Goal: Task Accomplishment & Management: Complete application form

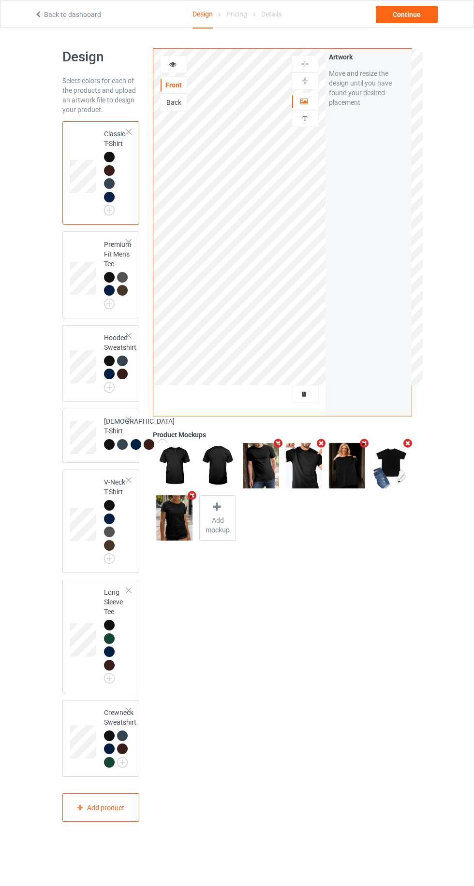
click at [285, 412] on div "Front Back Artwork Personalized text" at bounding box center [239, 232] width 172 height 367
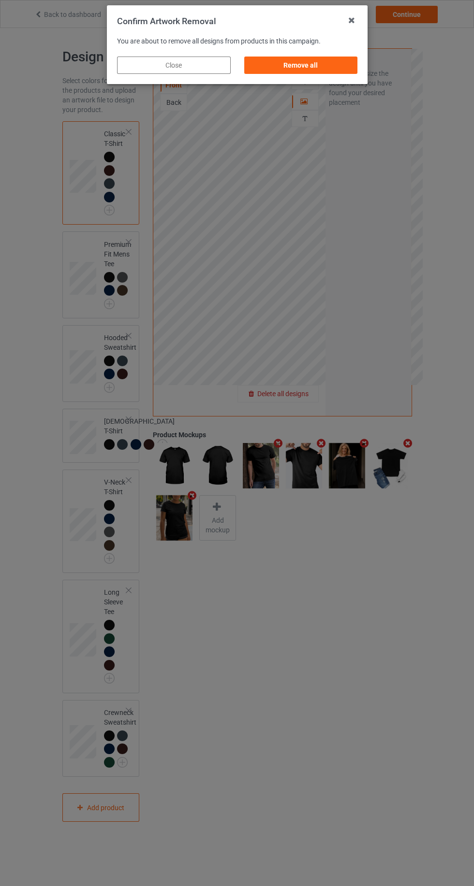
click at [337, 71] on div "Remove all" at bounding box center [301, 65] width 114 height 17
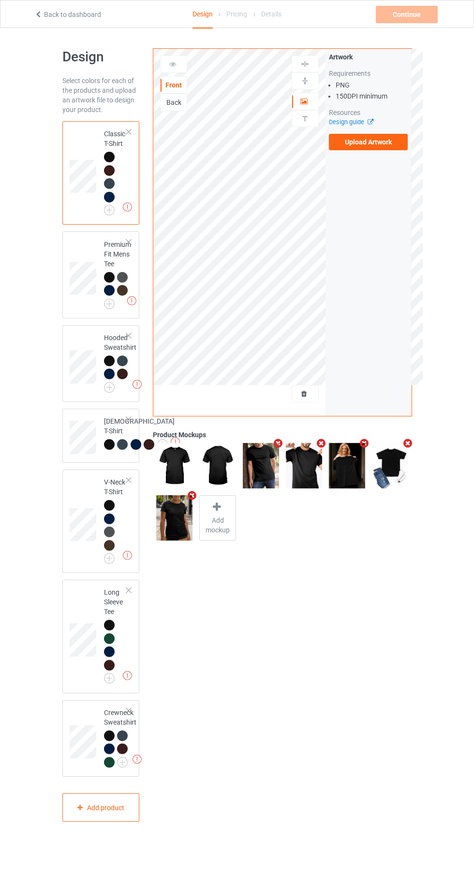
click at [391, 148] on label "Upload Artwork" at bounding box center [368, 142] width 79 height 16
click at [0, 0] on input "Upload Artwork" at bounding box center [0, 0] width 0 height 0
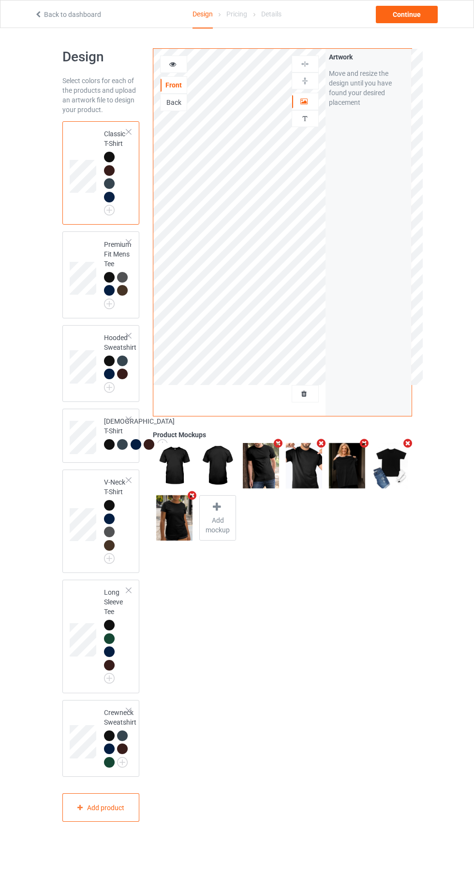
click at [310, 102] on div at bounding box center [305, 102] width 26 height 10
click at [416, 20] on div "Continue" at bounding box center [407, 14] width 62 height 17
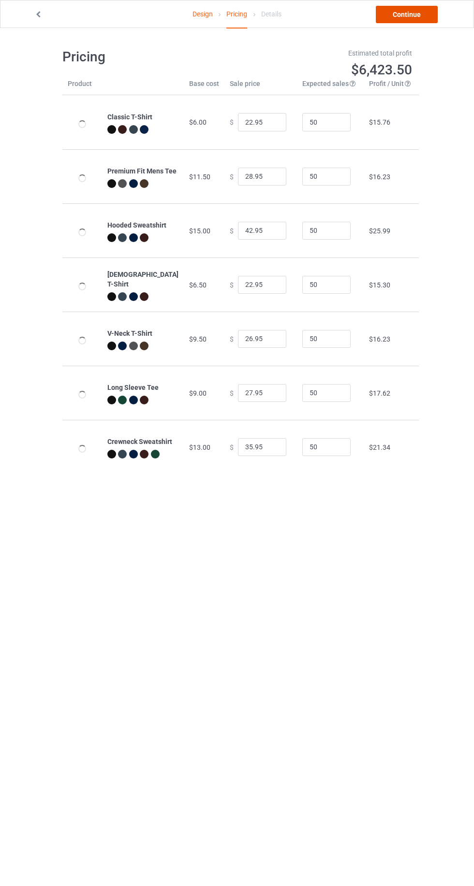
click at [412, 14] on link "Continue" at bounding box center [407, 14] width 62 height 17
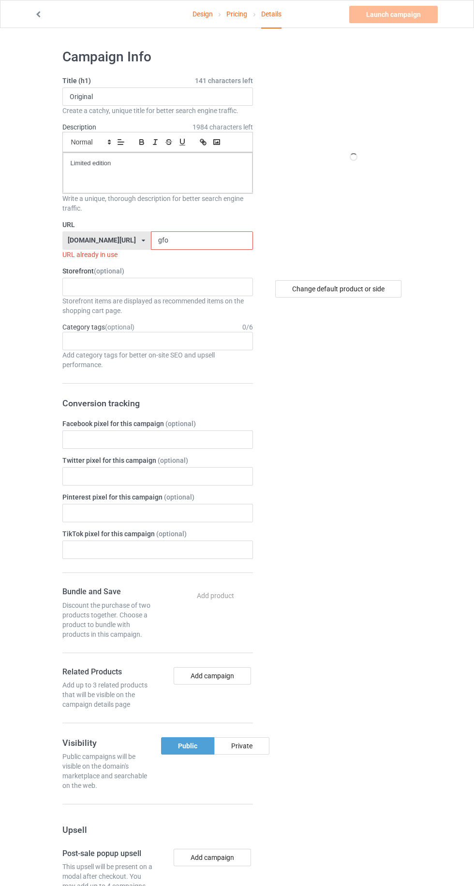
click at [213, 240] on input "gfo" at bounding box center [202, 241] width 102 height 18
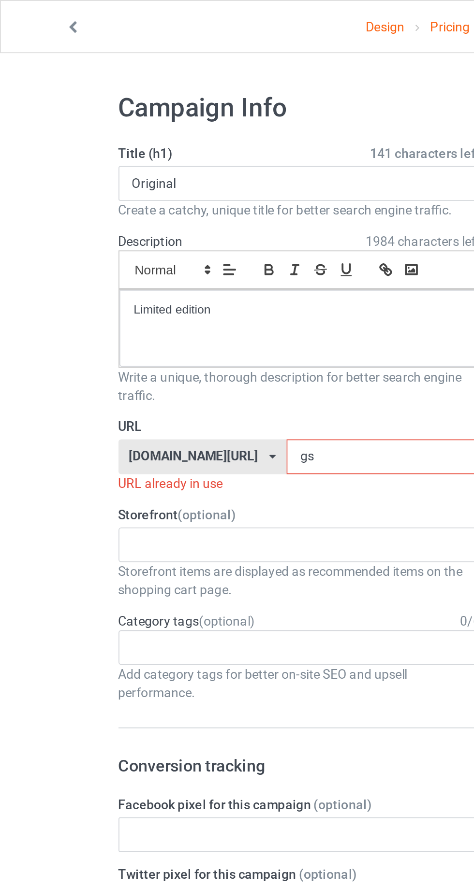
type input "g"
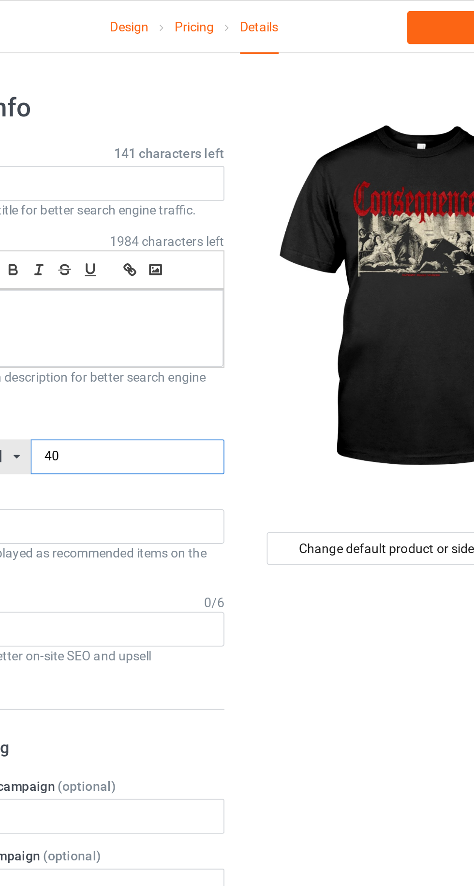
type input "409"
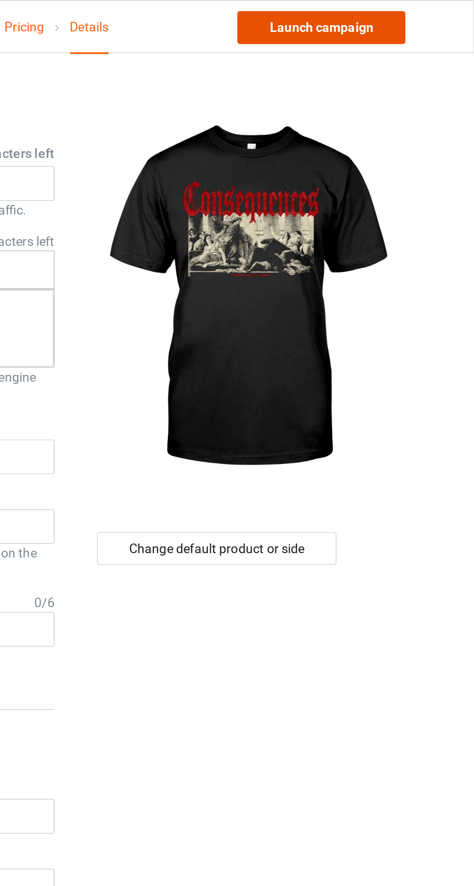
click at [400, 10] on link "Launch campaign" at bounding box center [393, 14] width 88 height 17
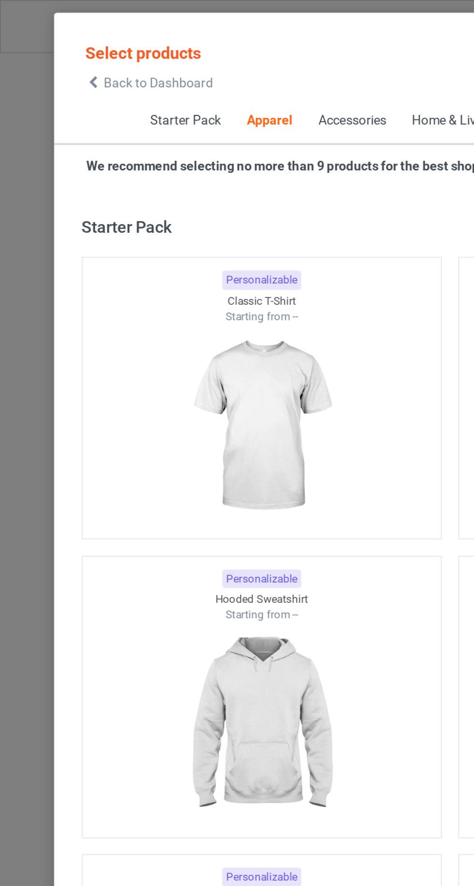
scroll to position [517, 0]
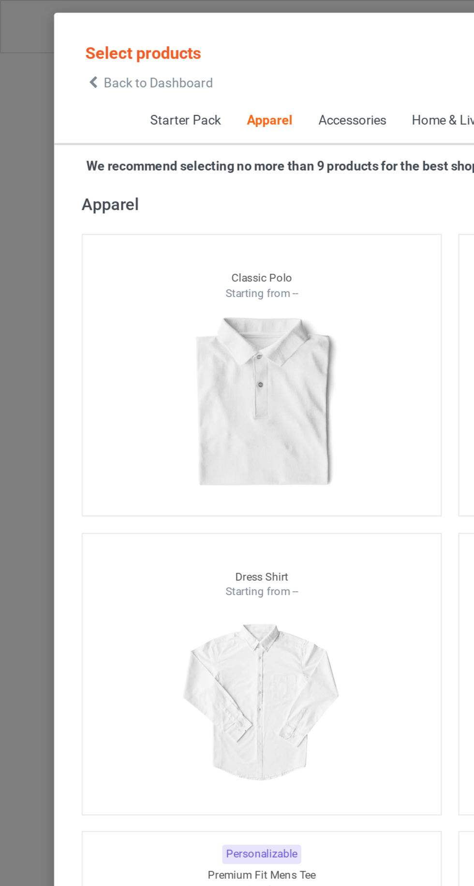
click at [50, 44] on icon at bounding box center [49, 43] width 8 height 7
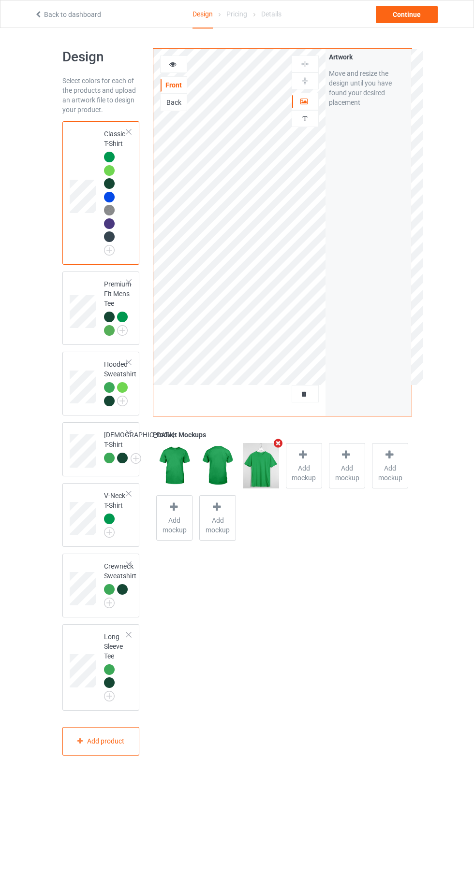
click at [38, 14] on icon at bounding box center [38, 13] width 8 height 7
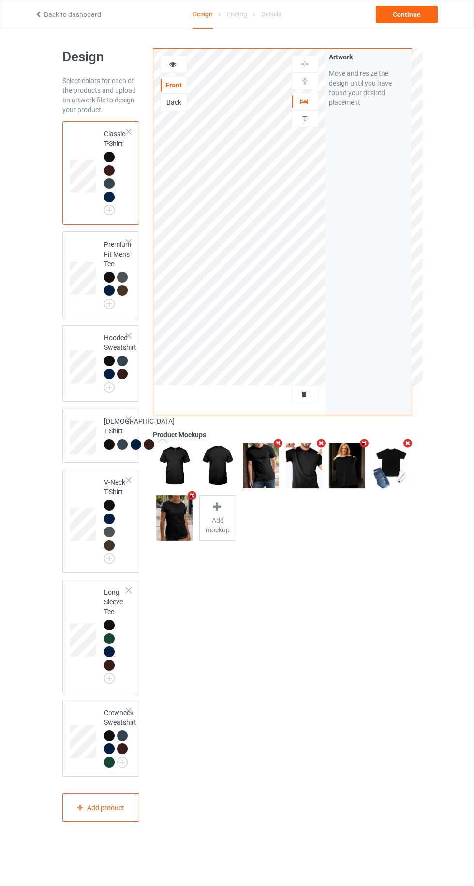
click at [317, 391] on div at bounding box center [305, 394] width 26 height 10
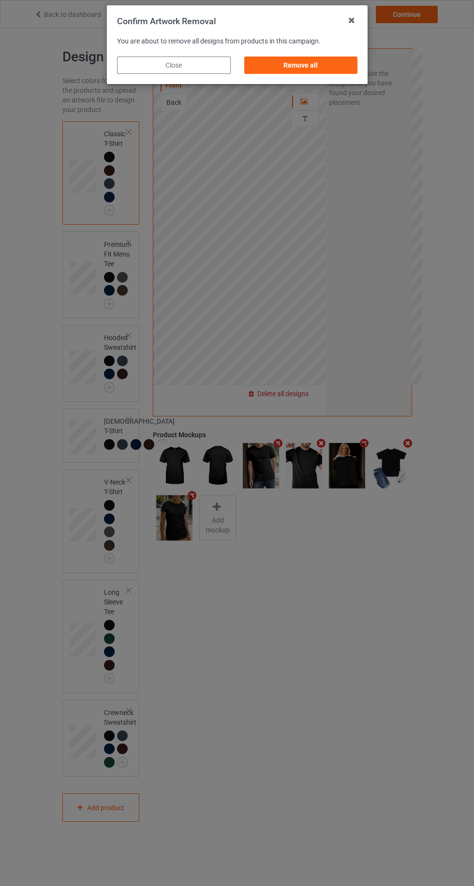
click at [333, 61] on div "Remove all" at bounding box center [301, 65] width 114 height 17
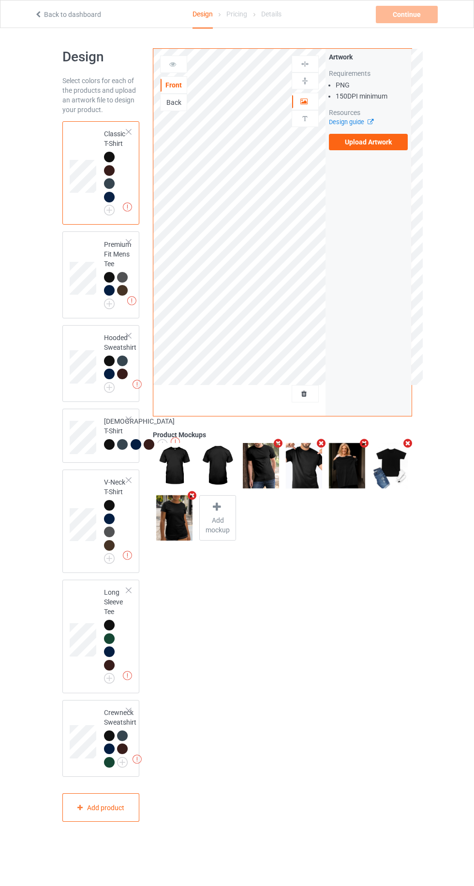
click at [380, 141] on label "Upload Artwork" at bounding box center [368, 142] width 79 height 16
click at [0, 0] on input "Upload Artwork" at bounding box center [0, 0] width 0 height 0
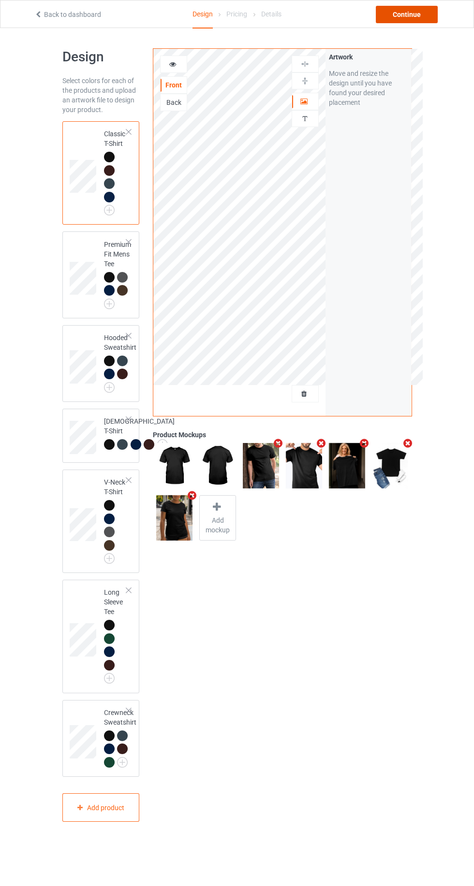
click at [423, 15] on div "Continue" at bounding box center [407, 14] width 62 height 17
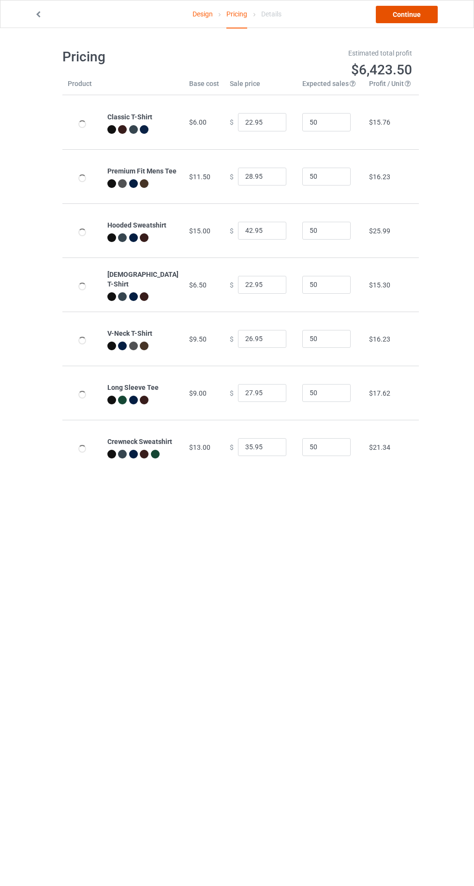
click at [418, 21] on link "Continue" at bounding box center [407, 14] width 62 height 17
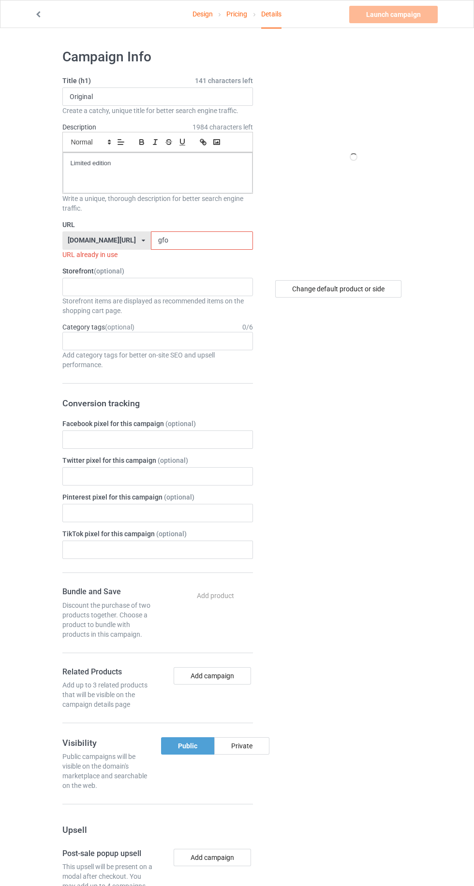
click at [173, 244] on input "gfo" at bounding box center [202, 241] width 102 height 18
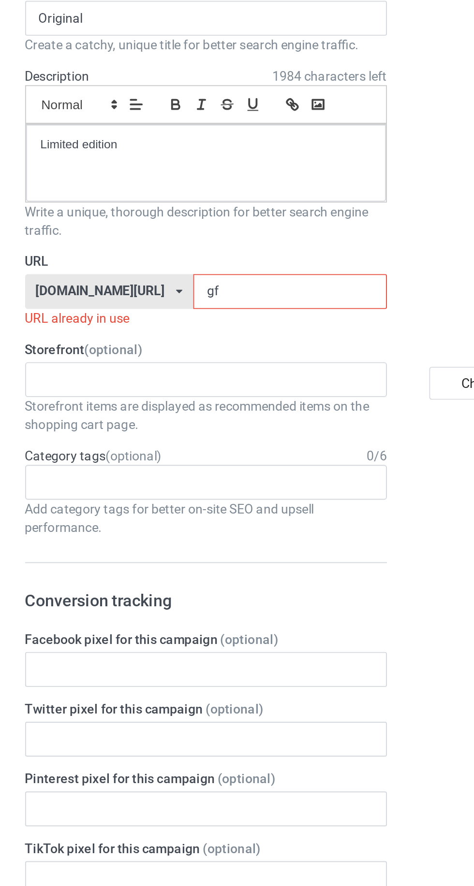
type input "g"
type input "Tez"
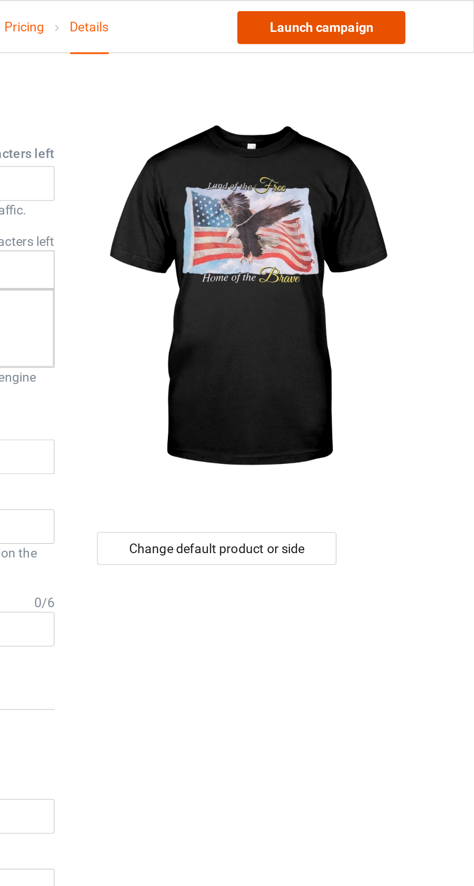
click at [376, 14] on link "Launch campaign" at bounding box center [393, 14] width 88 height 17
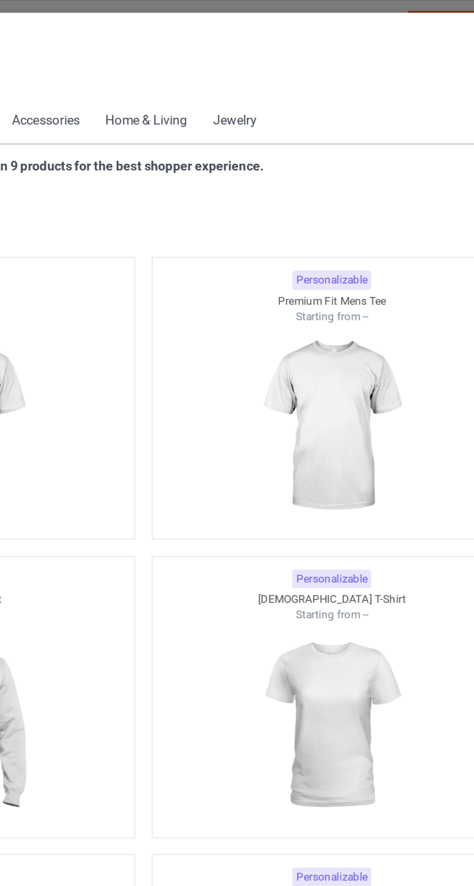
scroll to position [517, 0]
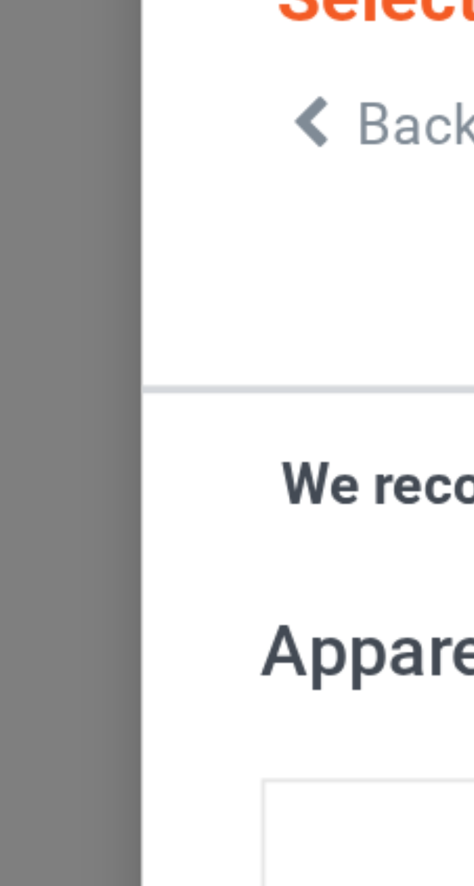
click at [49, 44] on icon at bounding box center [49, 43] width 8 height 7
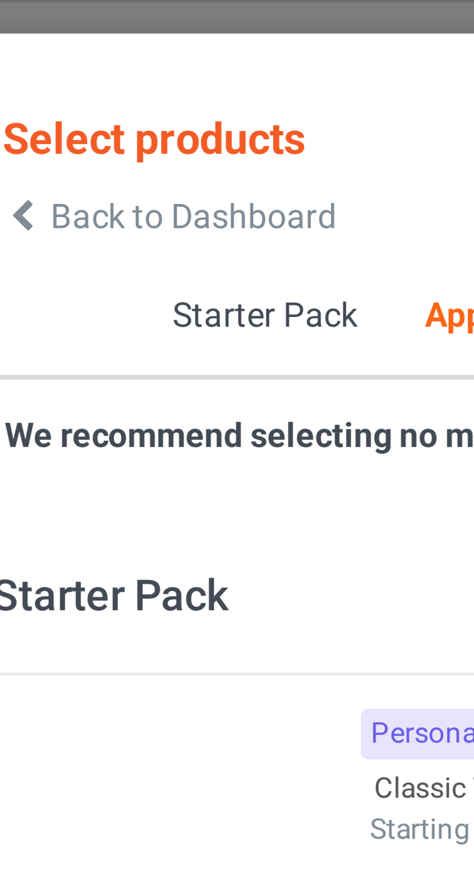
scroll to position [517, 0]
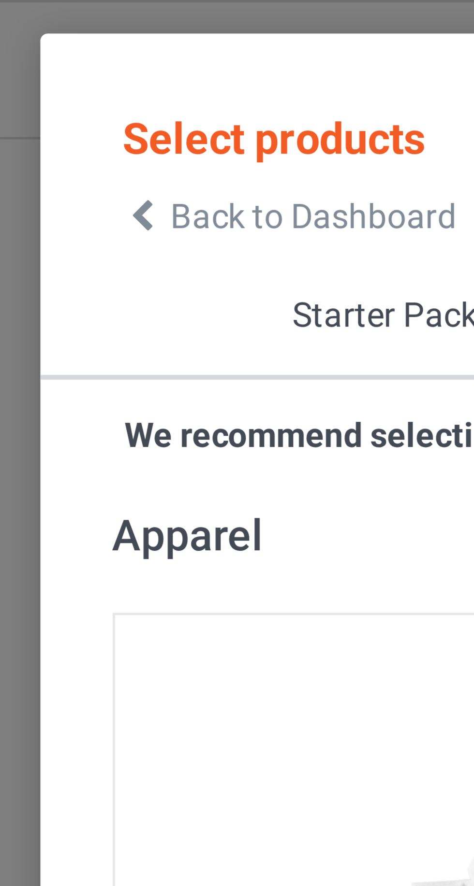
click at [48, 46] on icon at bounding box center [49, 43] width 8 height 7
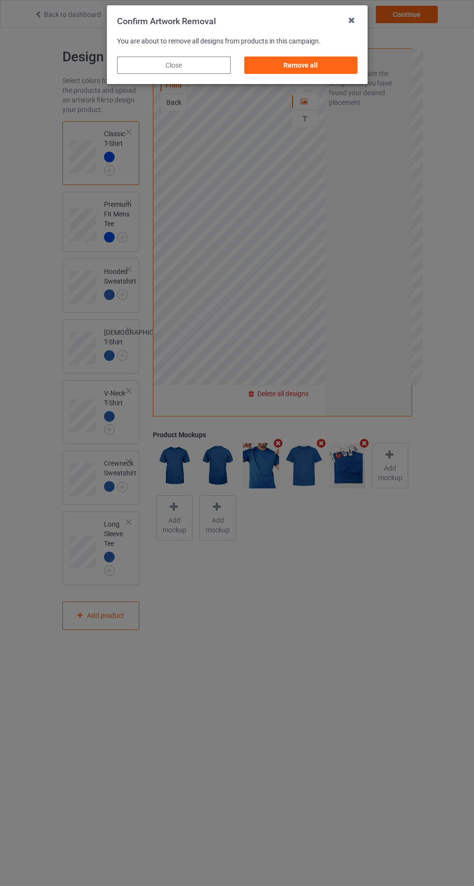
click at [344, 59] on div "Remove all" at bounding box center [301, 65] width 114 height 17
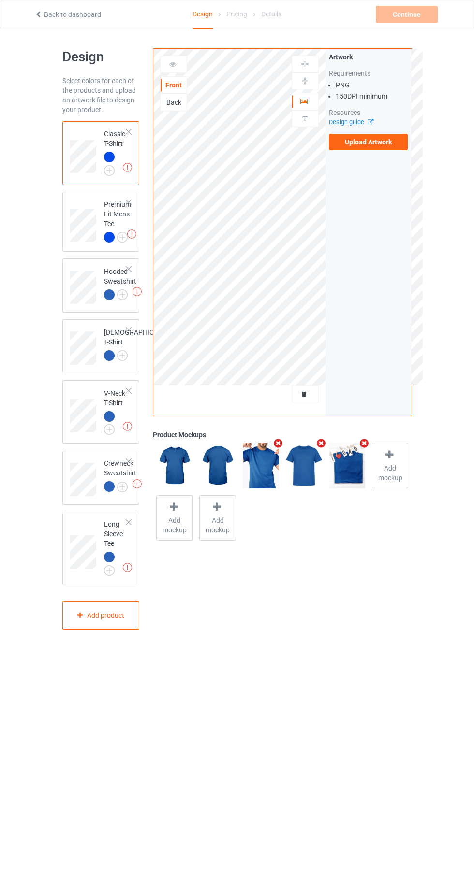
click at [396, 149] on label "Upload Artwork" at bounding box center [368, 142] width 79 height 16
click at [0, 0] on input "Upload Artwork" at bounding box center [0, 0] width 0 height 0
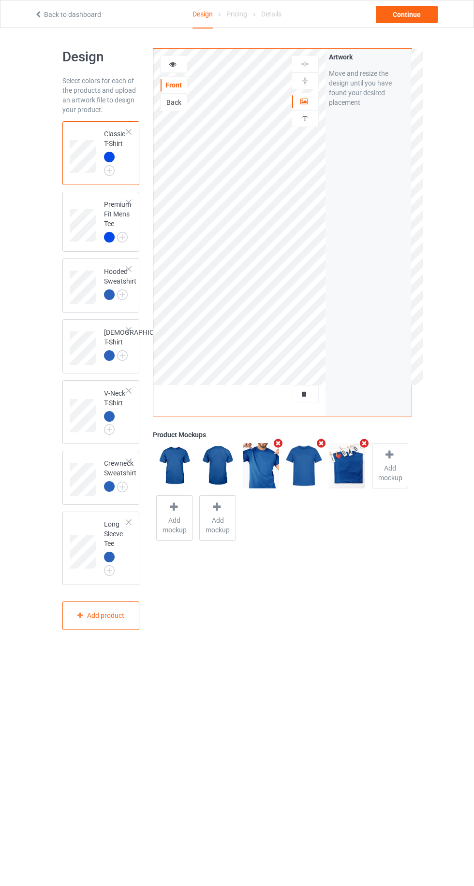
click at [0, 0] on img at bounding box center [0, 0] width 0 height 0
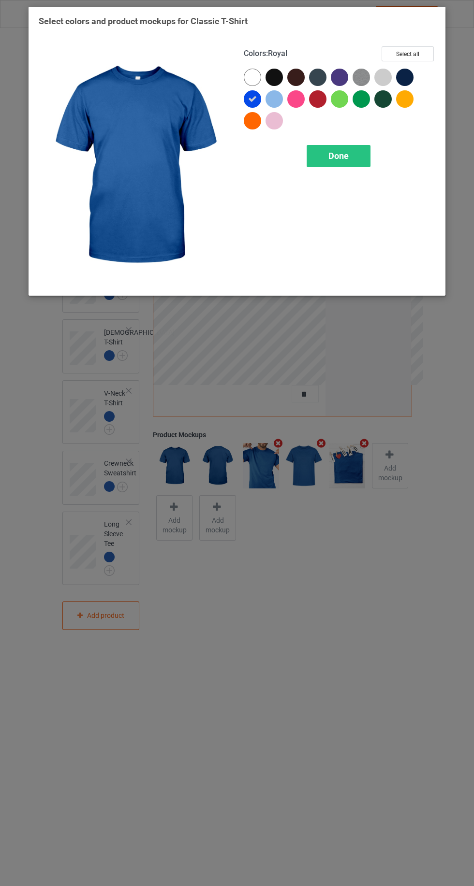
click at [277, 76] on div at bounding box center [273, 77] width 17 height 17
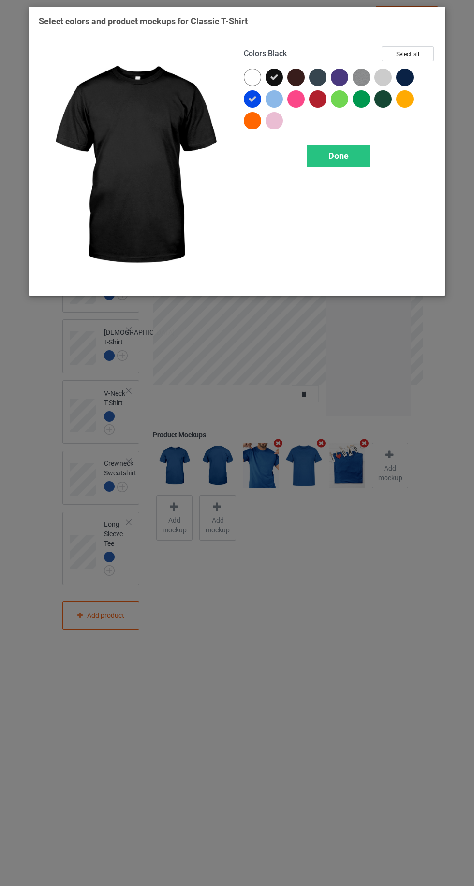
click at [314, 75] on div at bounding box center [317, 77] width 17 height 17
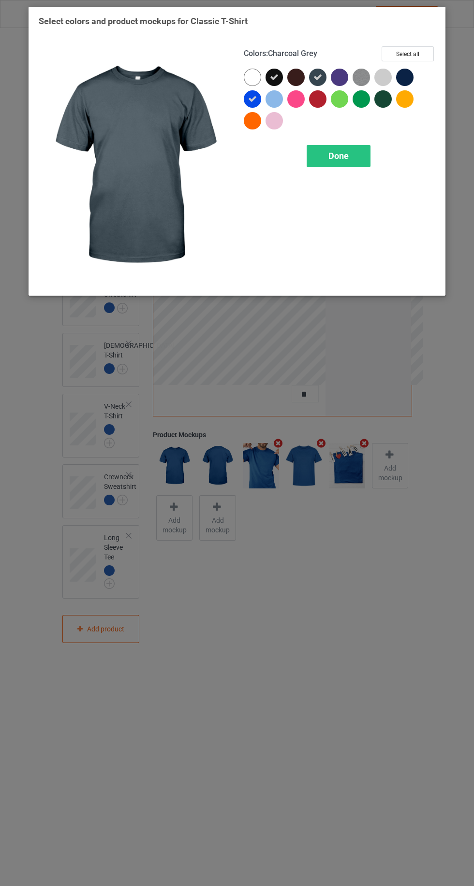
click at [405, 70] on div at bounding box center [404, 77] width 17 height 17
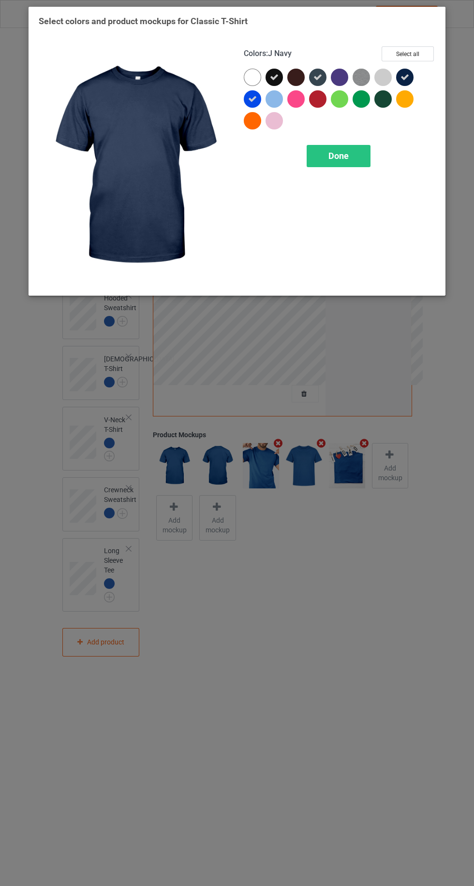
click at [352, 163] on div "Done" at bounding box center [338, 156] width 64 height 22
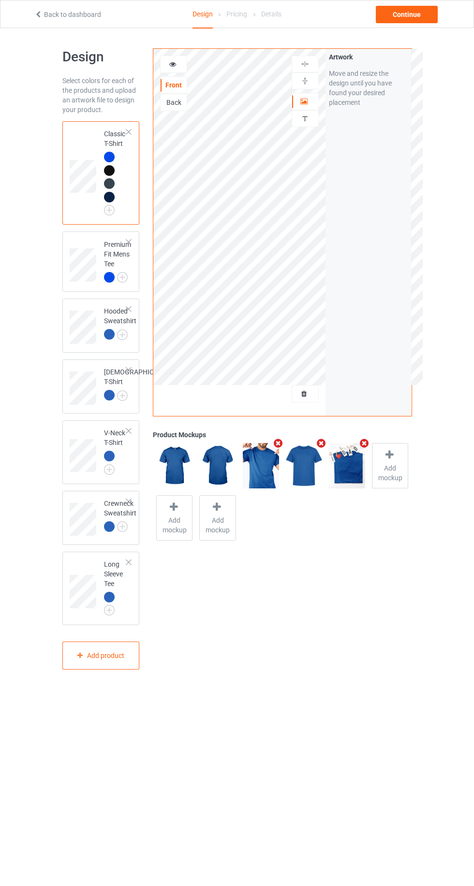
click at [163, 70] on div at bounding box center [173, 64] width 27 height 17
click at [313, 99] on div at bounding box center [305, 102] width 26 height 10
click at [410, 17] on div "Continue" at bounding box center [407, 14] width 62 height 17
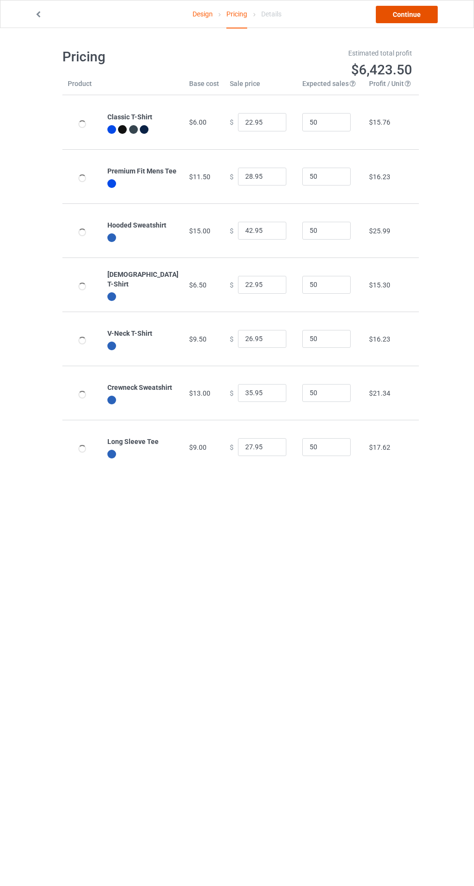
click at [417, 19] on link "Continue" at bounding box center [407, 14] width 62 height 17
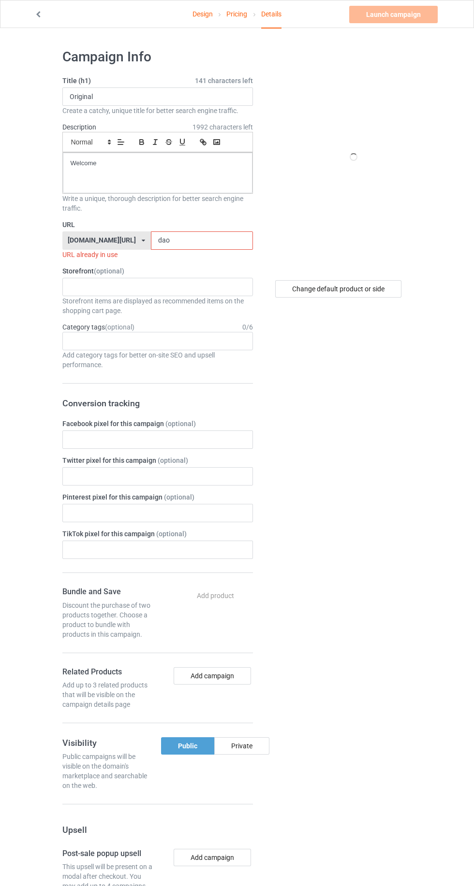
click at [201, 242] on input "dao" at bounding box center [202, 241] width 102 height 18
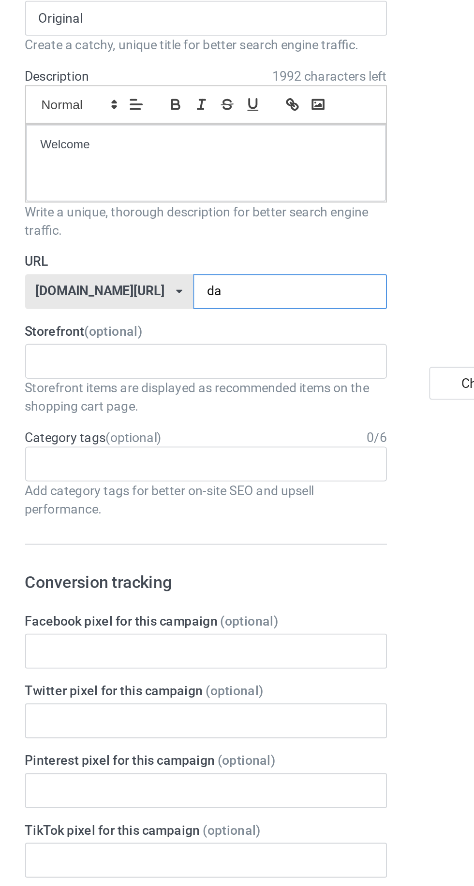
type input "dal"
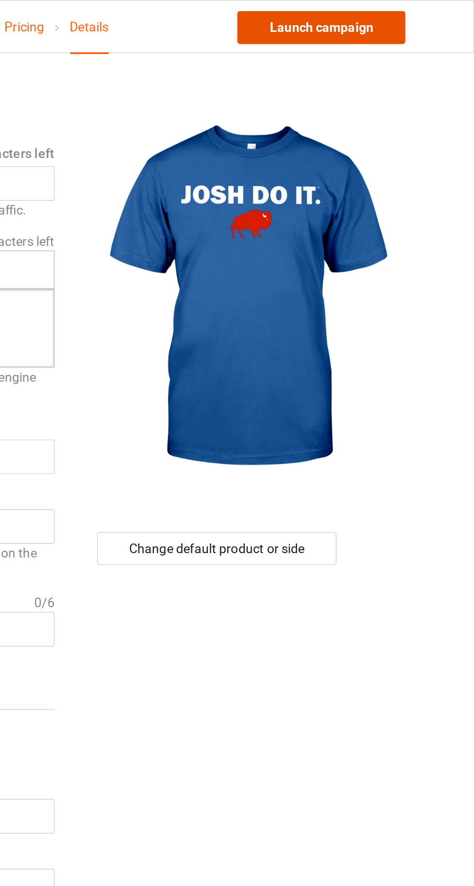
click at [412, 14] on link "Launch campaign" at bounding box center [393, 14] width 88 height 17
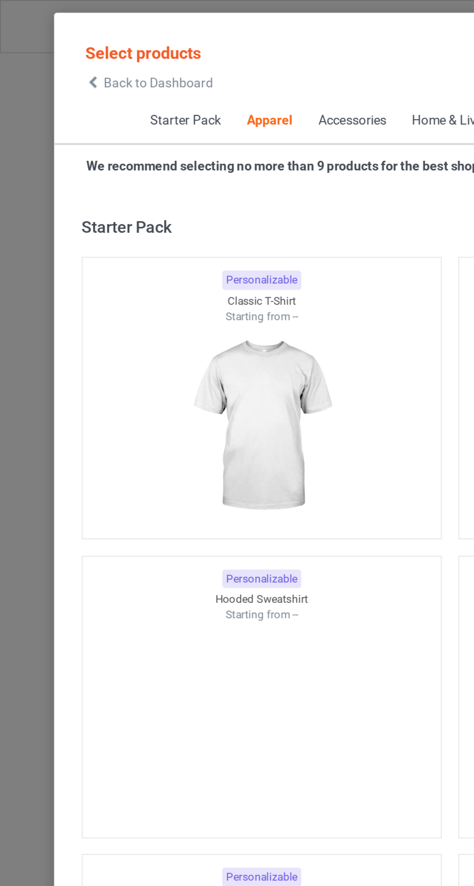
scroll to position [517, 0]
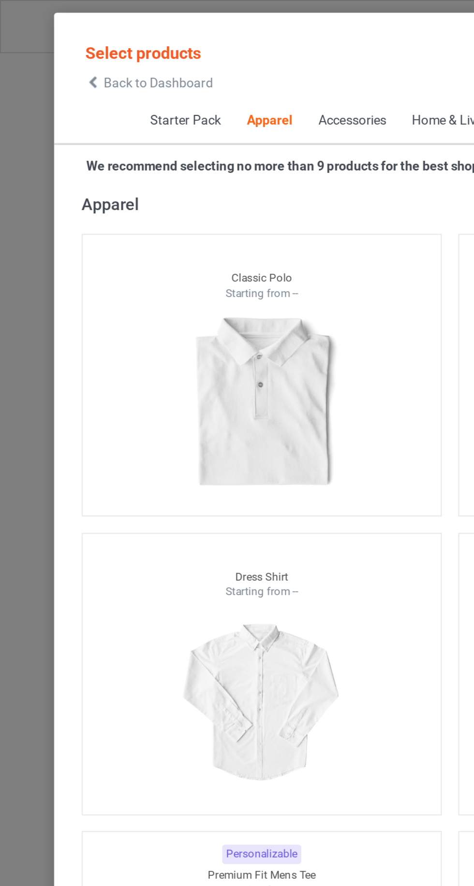
click at [49, 44] on icon at bounding box center [49, 43] width 8 height 7
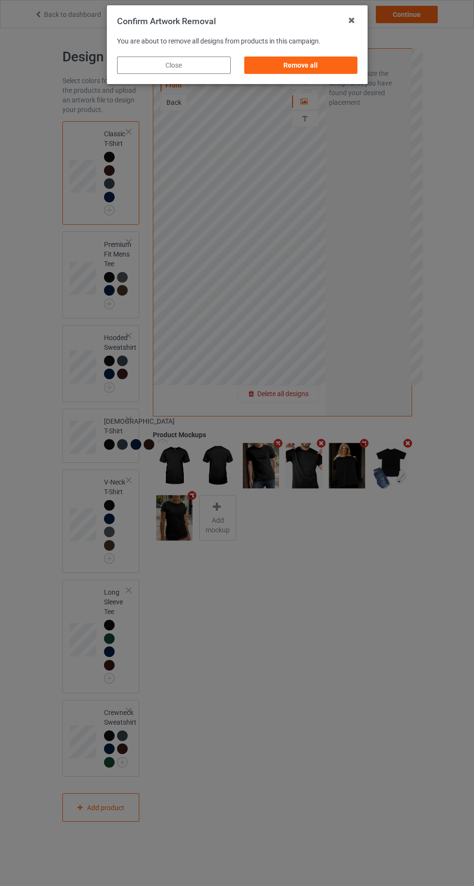
click at [323, 62] on div "Remove all" at bounding box center [301, 65] width 114 height 17
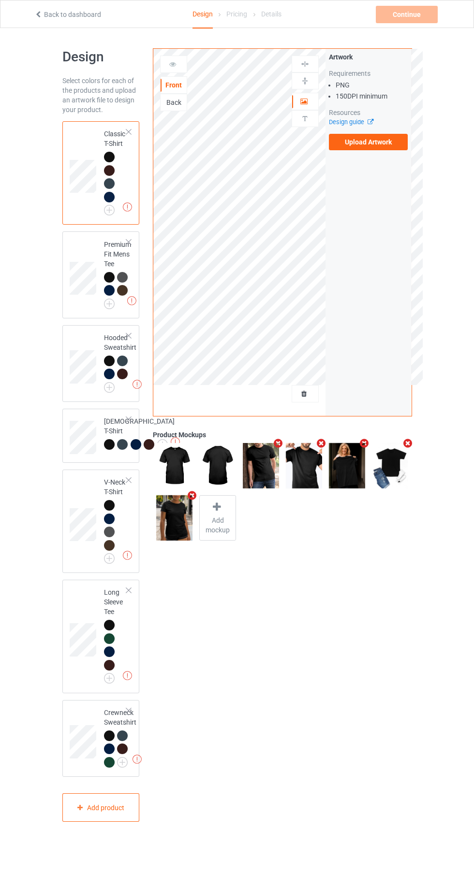
click at [396, 148] on label "Upload Artwork" at bounding box center [368, 142] width 79 height 16
click at [0, 0] on input "Upload Artwork" at bounding box center [0, 0] width 0 height 0
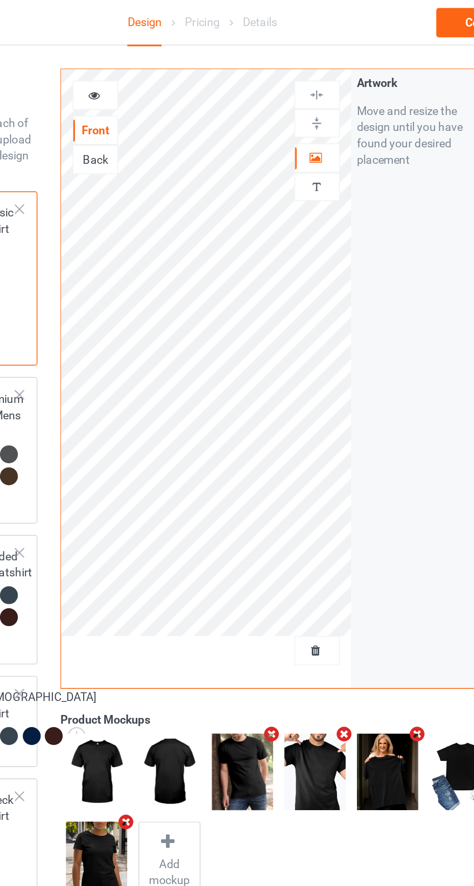
scroll to position [7, 0]
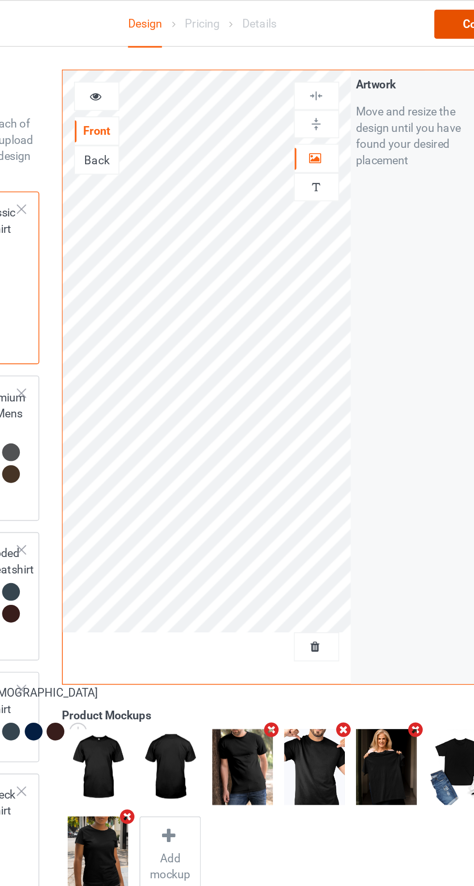
click at [397, 16] on div "Continue" at bounding box center [407, 14] width 62 height 17
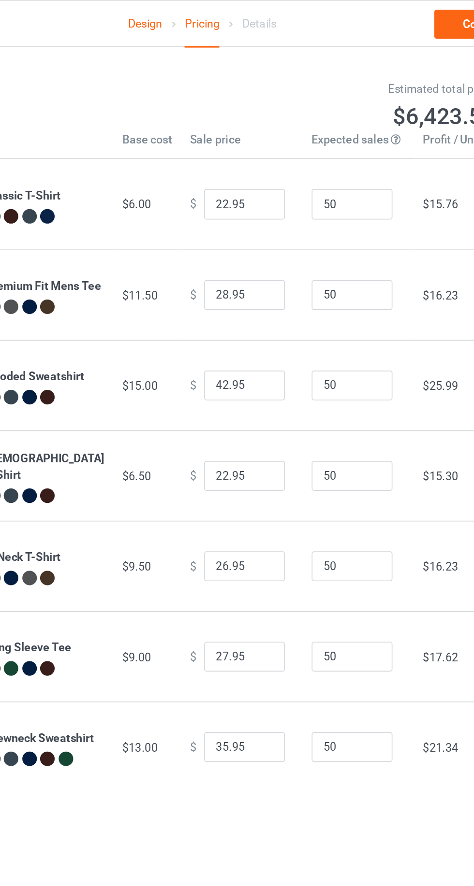
click at [392, 13] on link "Continue" at bounding box center [407, 14] width 62 height 17
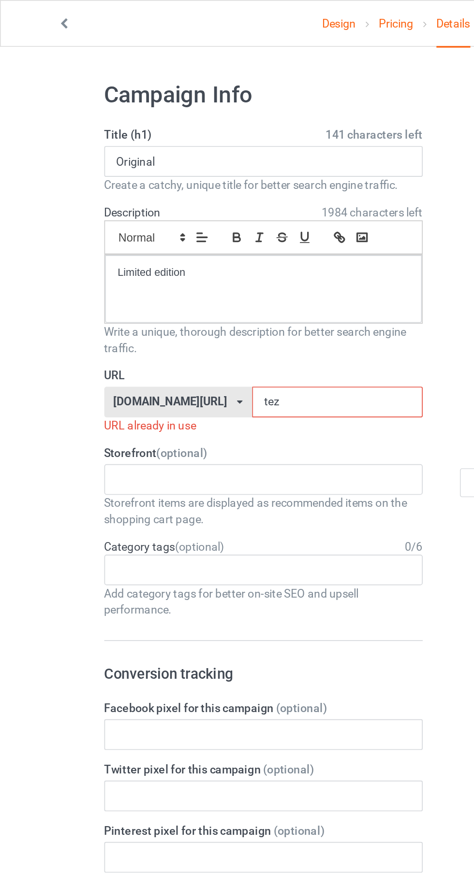
click at [172, 243] on input "tez" at bounding box center [202, 241] width 102 height 18
type input "tes"
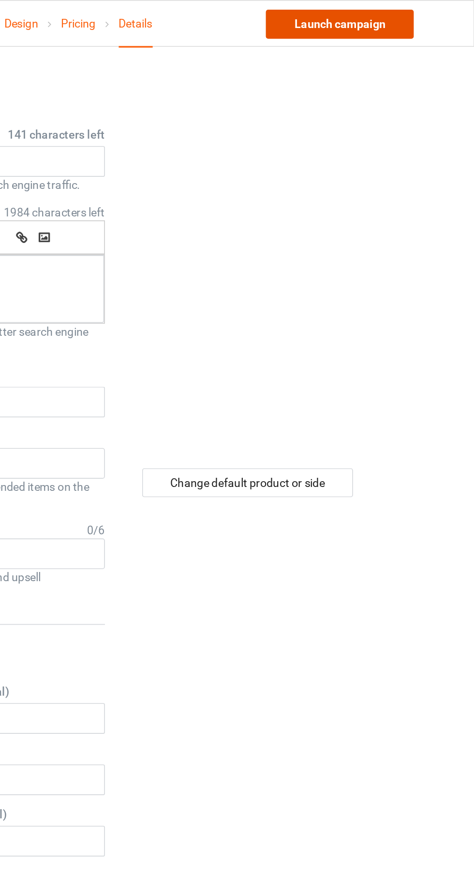
click at [406, 19] on link "Launch campaign" at bounding box center [393, 14] width 88 height 17
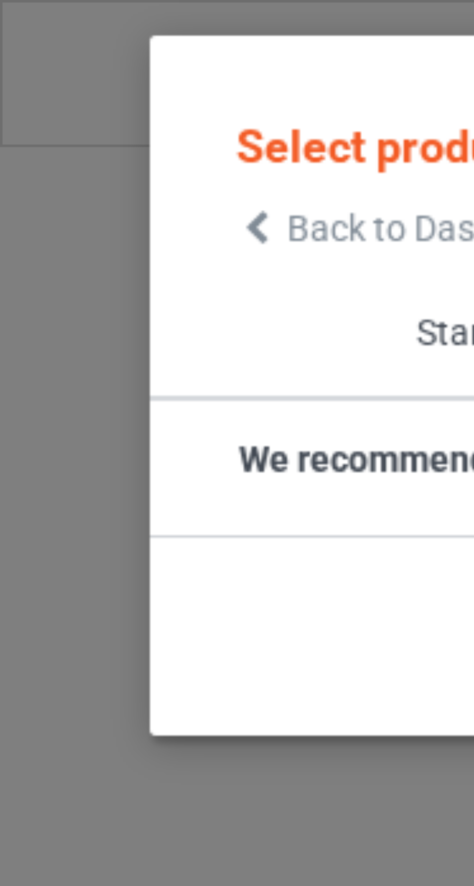
click at [48, 44] on icon at bounding box center [49, 43] width 8 height 7
